Goal: Transaction & Acquisition: Purchase product/service

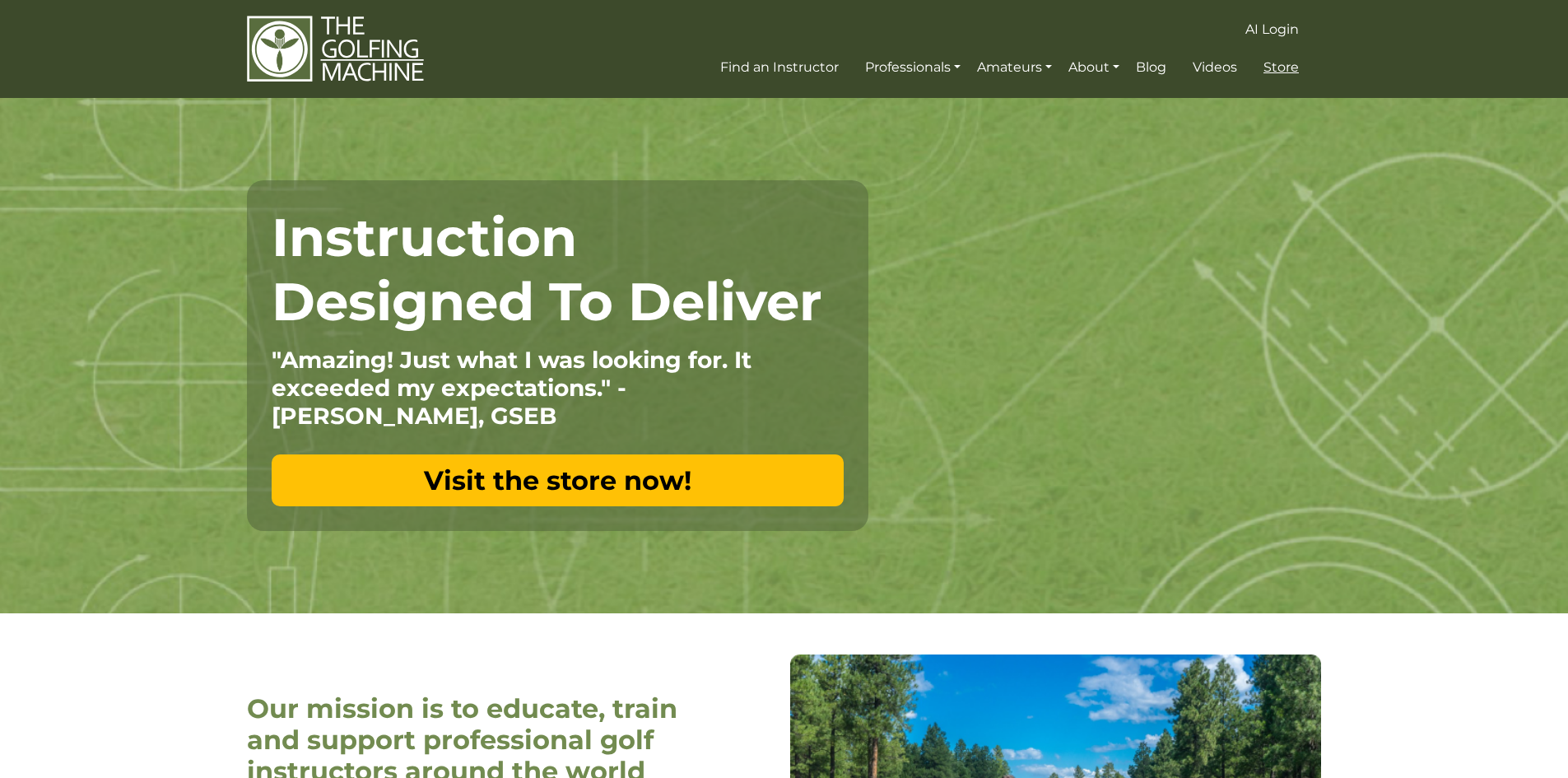
click at [1289, 69] on span "Store" at bounding box center [1280, 67] width 35 height 15
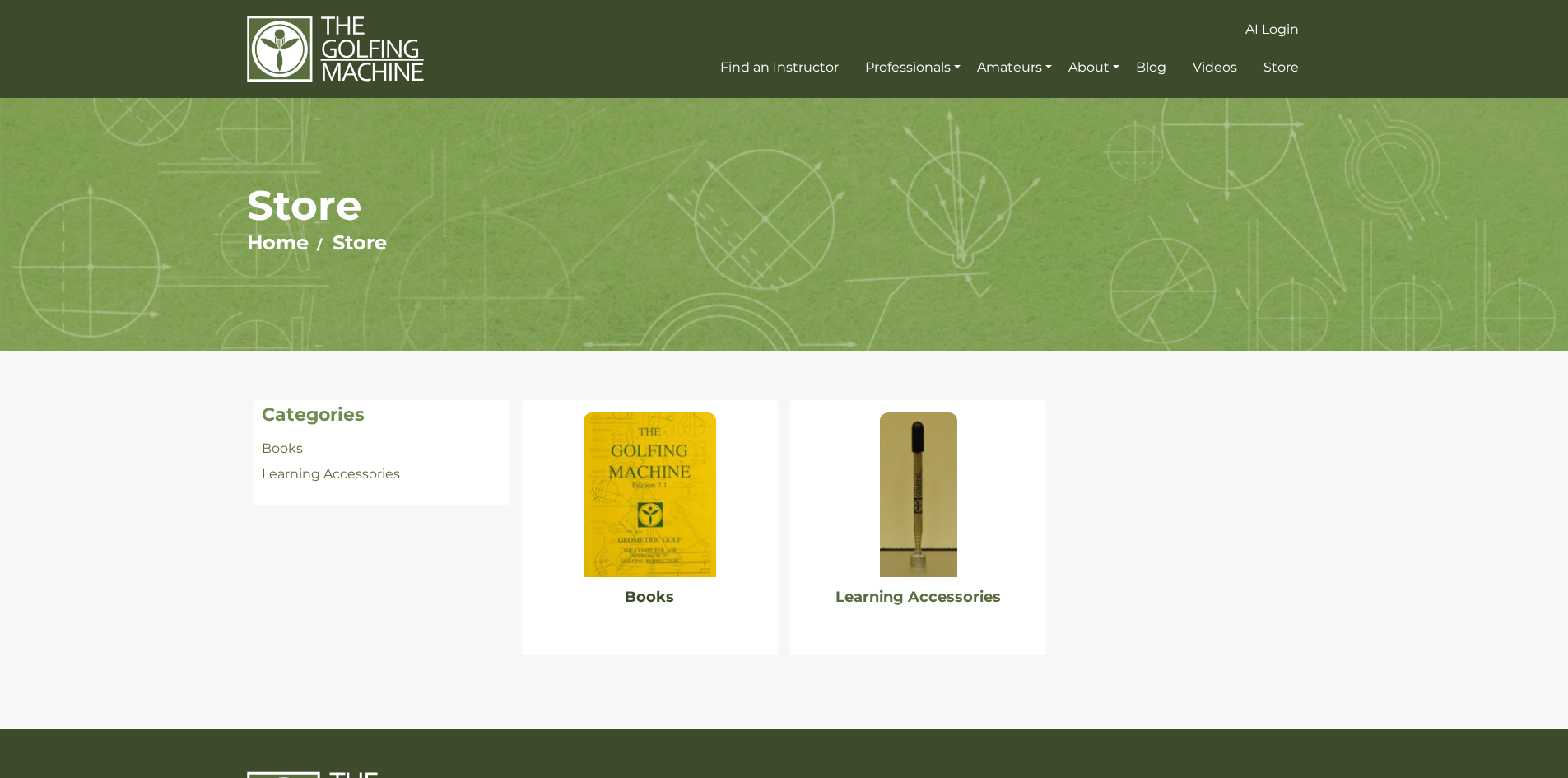
click at [648, 594] on link "Books" at bounding box center [649, 597] width 49 height 18
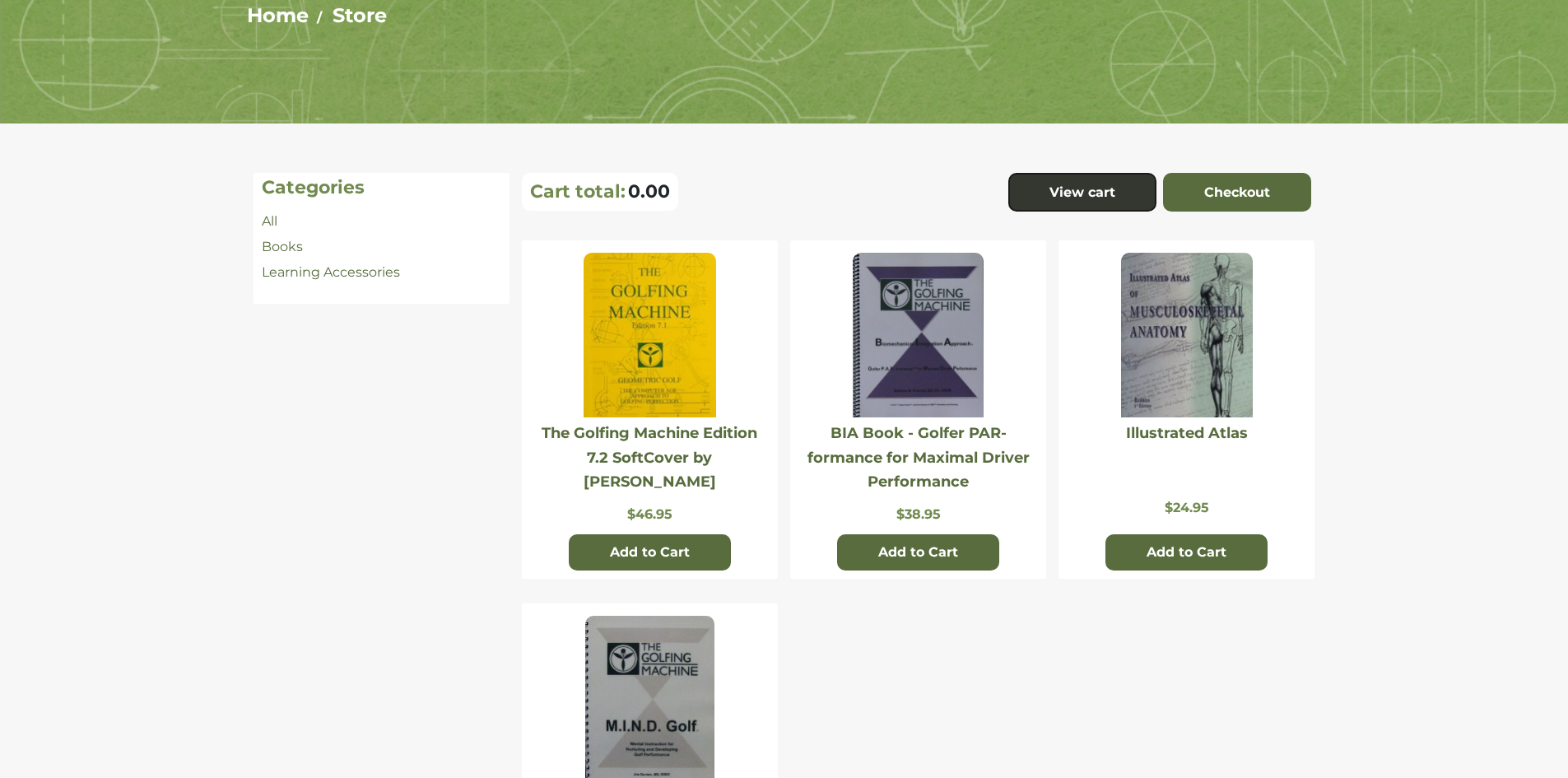
scroll to position [165, 0]
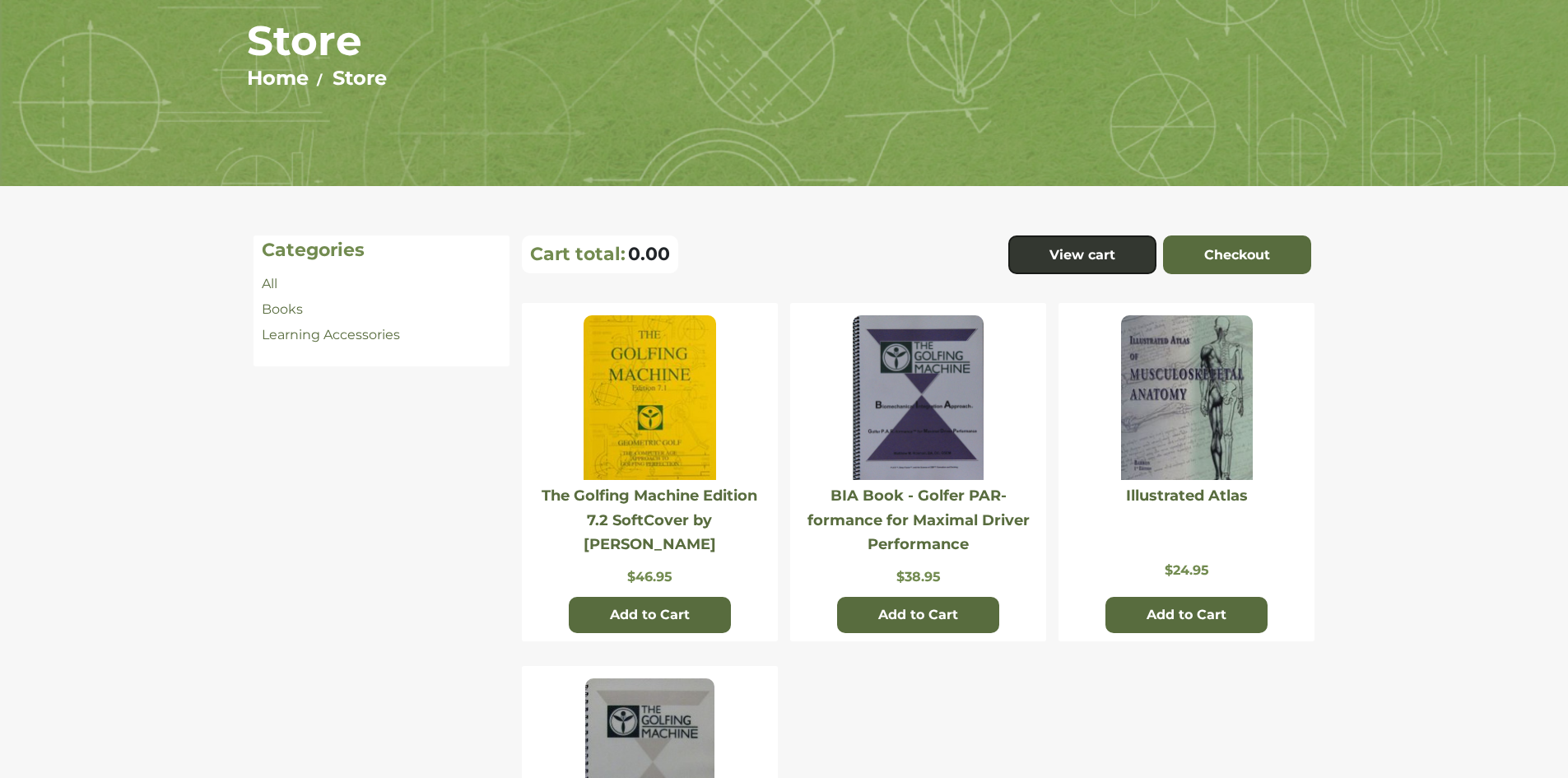
click at [628, 414] on img at bounding box center [649, 398] width 131 height 165
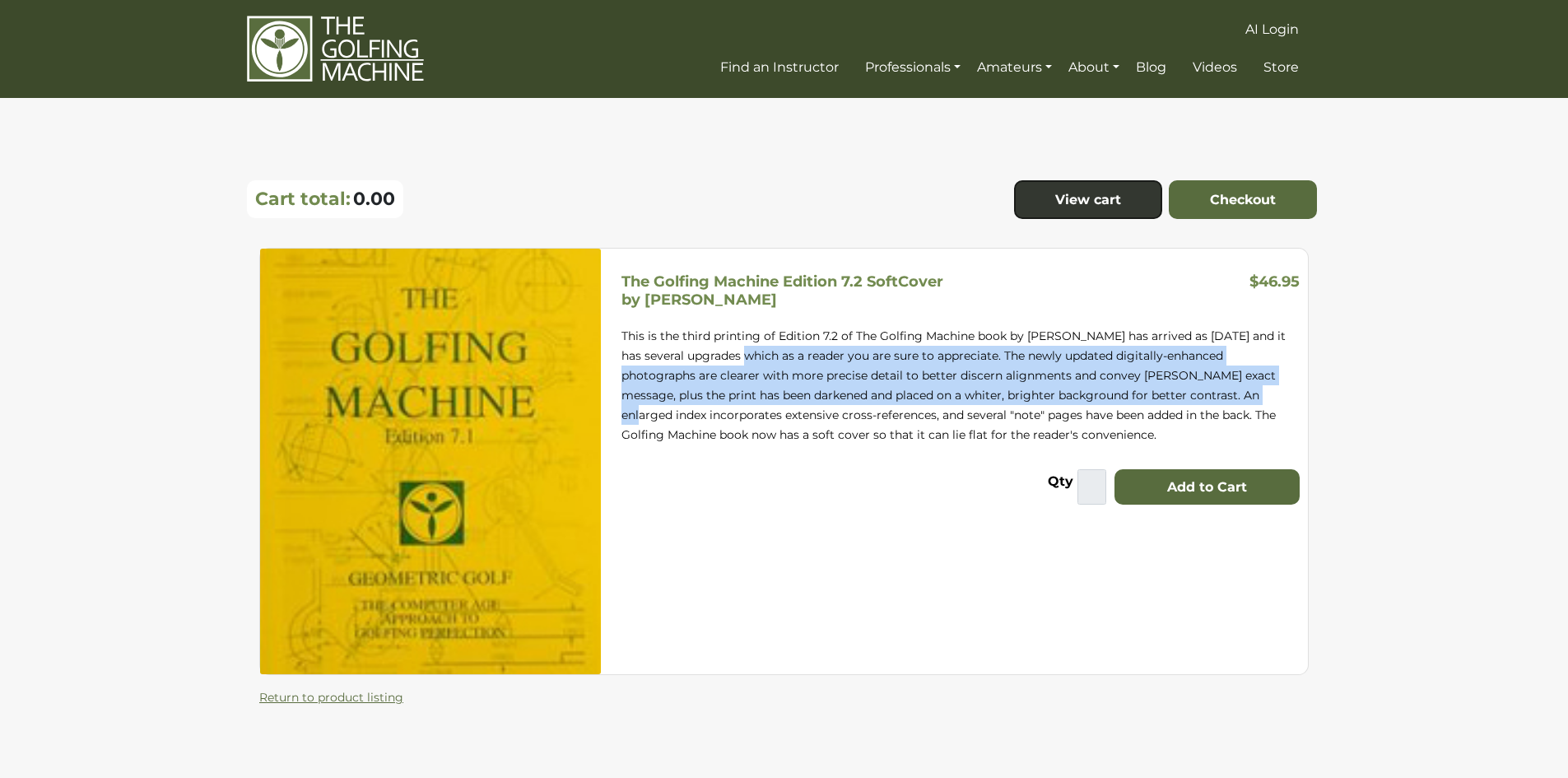
drag, startPoint x: 715, startPoint y: 347, endPoint x: 1171, endPoint y: 386, distance: 457.7
click at [1171, 386] on p "This is the third printing of Edition 7.2 of The Golfing Machine book by Homer …" at bounding box center [960, 386] width 678 height 119
click at [1000, 353] on p "This is the third printing of Edition 7.2 of The Golfing Machine book by Homer …" at bounding box center [960, 386] width 678 height 119
